Goal: Navigation & Orientation: Find specific page/section

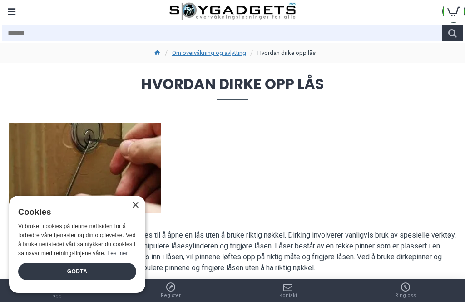
click at [132, 209] on div "×" at bounding box center [135, 205] width 7 height 7
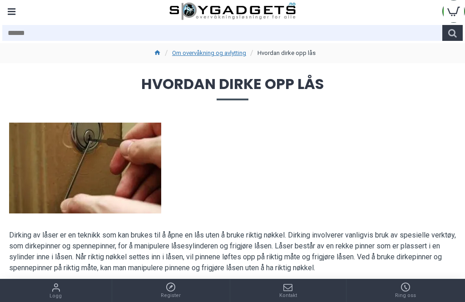
click at [15, 14] on div "Menu" at bounding box center [11, 11] width 23 height 23
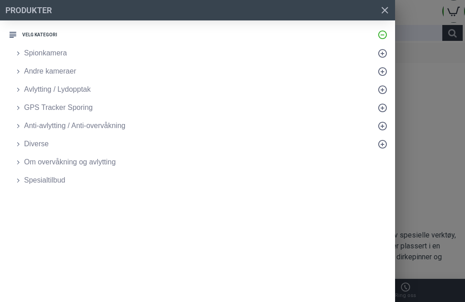
click at [49, 55] on span "Spionkamera" at bounding box center [45, 53] width 43 height 11
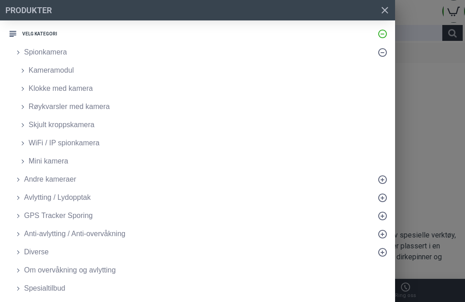
scroll to position [1, 0]
click at [61, 269] on span "Om overvåkning og avlytting" at bounding box center [70, 270] width 92 height 11
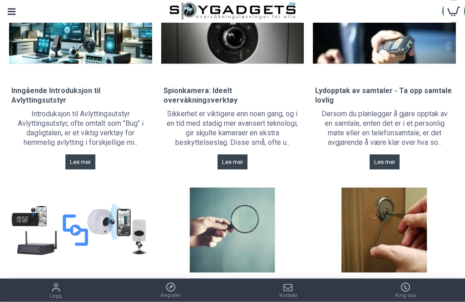
scroll to position [129, 0]
click at [386, 160] on span "Les mer" at bounding box center [385, 162] width 21 height 6
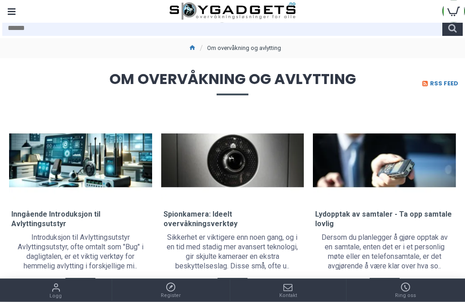
scroll to position [0, 0]
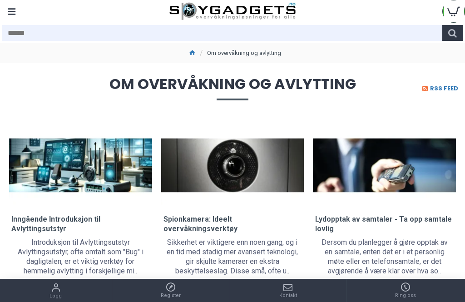
click at [14, 10] on div "Menu" at bounding box center [11, 11] width 23 height 23
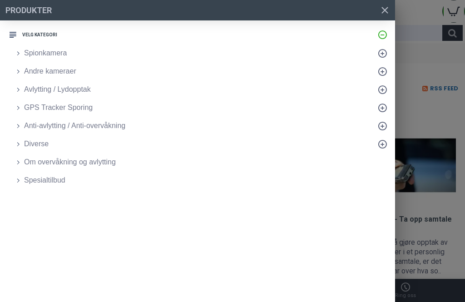
click at [50, 55] on span "Spionkamera" at bounding box center [45, 53] width 43 height 11
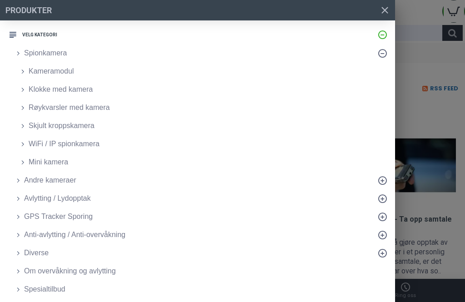
click at [45, 72] on span "Kameramodul" at bounding box center [51, 71] width 45 height 11
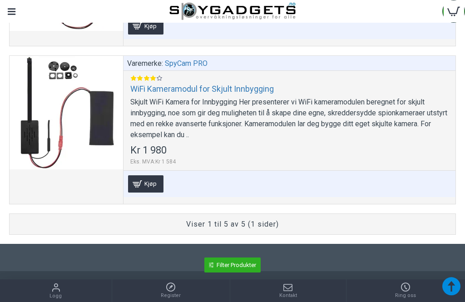
scroll to position [972, 0]
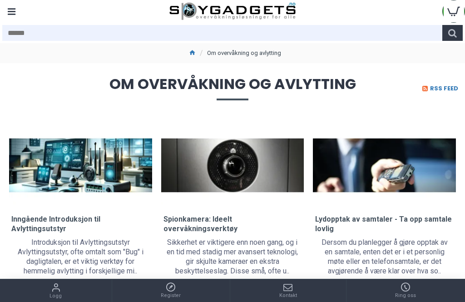
click at [16, 11] on div "Menu" at bounding box center [11, 11] width 23 height 23
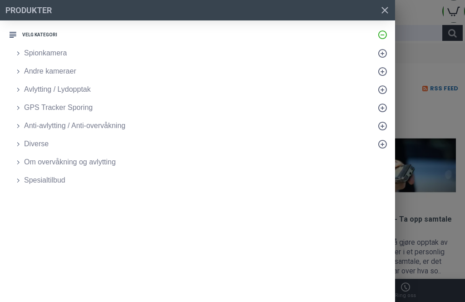
click at [41, 148] on span "Diverse" at bounding box center [36, 144] width 25 height 11
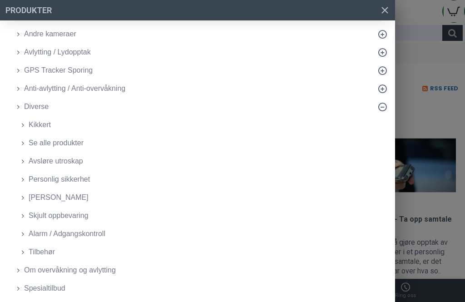
scroll to position [37, 0]
click at [66, 218] on span "Skjult oppbevaring" at bounding box center [59, 215] width 60 height 11
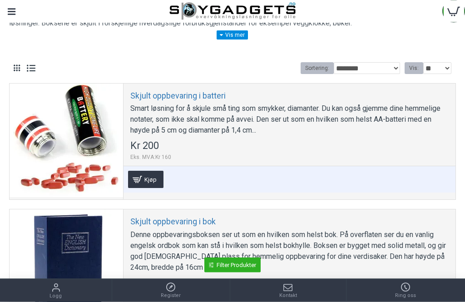
scroll to position [116, 0]
click at [84, 126] on div at bounding box center [67, 141] width 114 height 114
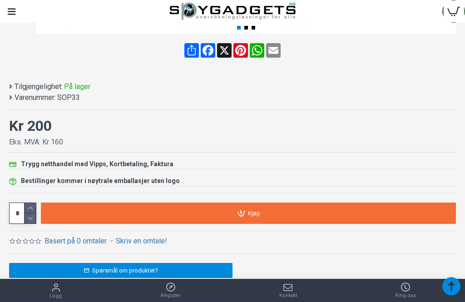
scroll to position [508, 0]
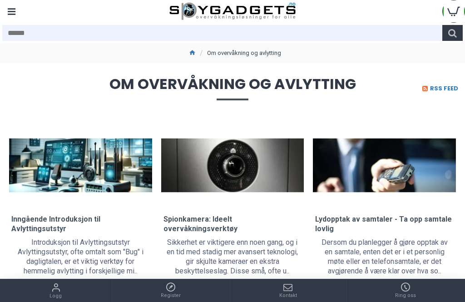
click at [13, 9] on div "Menu" at bounding box center [11, 11] width 23 height 23
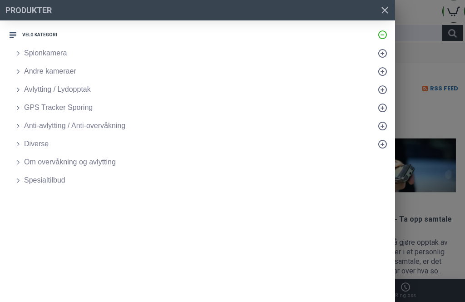
click at [53, 88] on span "Avlytting / Lydopptak" at bounding box center [57, 89] width 67 height 11
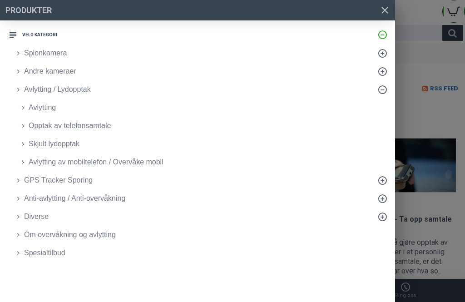
click at [41, 109] on span "Avlytting" at bounding box center [42, 107] width 27 height 11
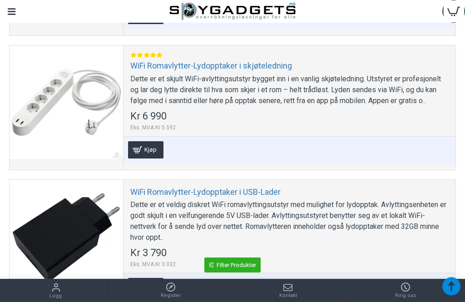
scroll to position [1332, 0]
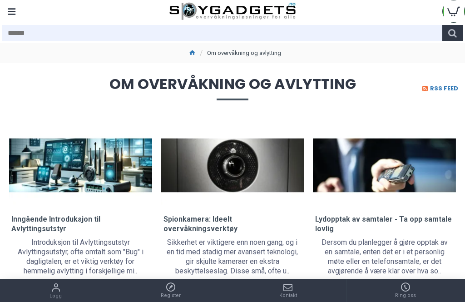
click at [15, 10] on div "Menu" at bounding box center [11, 11] width 23 height 23
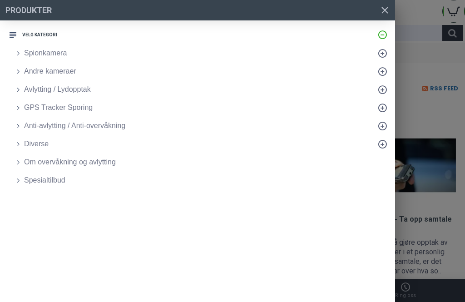
click at [50, 129] on span "Anti-avlytting / Anti-overvåkning" at bounding box center [74, 125] width 101 height 11
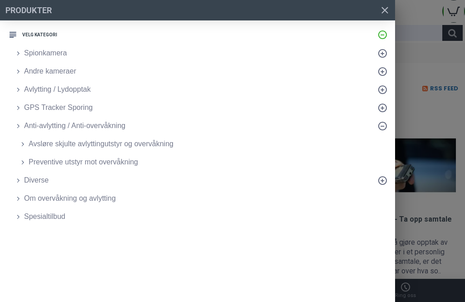
click at [124, 160] on span "Preventive utstyr mot overvåkning" at bounding box center [84, 162] width 110 height 11
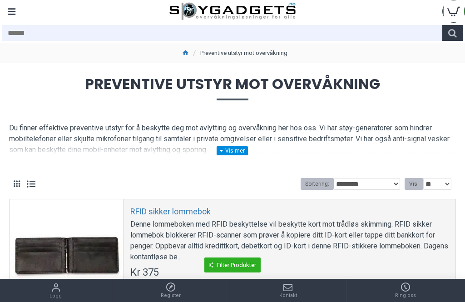
click at [15, 15] on div "Menu" at bounding box center [11, 11] width 23 height 23
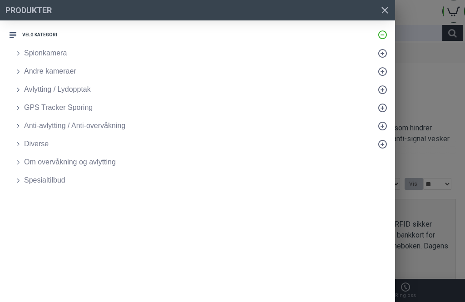
click at [50, 72] on span "Andre kameraer" at bounding box center [50, 71] width 52 height 11
